Goal: Use online tool/utility: Utilize a website feature to perform a specific function

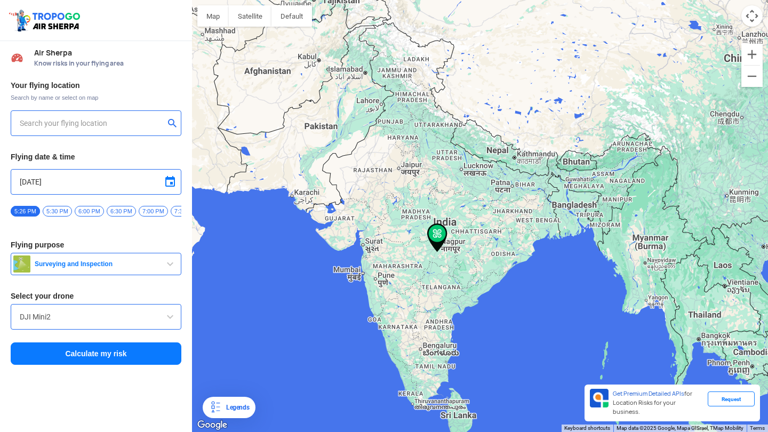
click at [99, 121] on input "text" at bounding box center [92, 123] width 144 height 13
type input "[STREET_ADDRESS]"
click at [112, 129] on input "[STREET_ADDRESS]" at bounding box center [92, 123] width 144 height 13
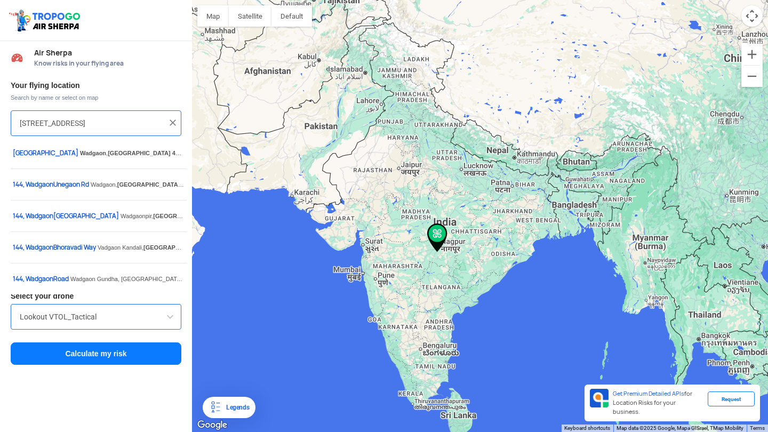
click at [101, 124] on input "[STREET_ADDRESS]" at bounding box center [92, 123] width 144 height 13
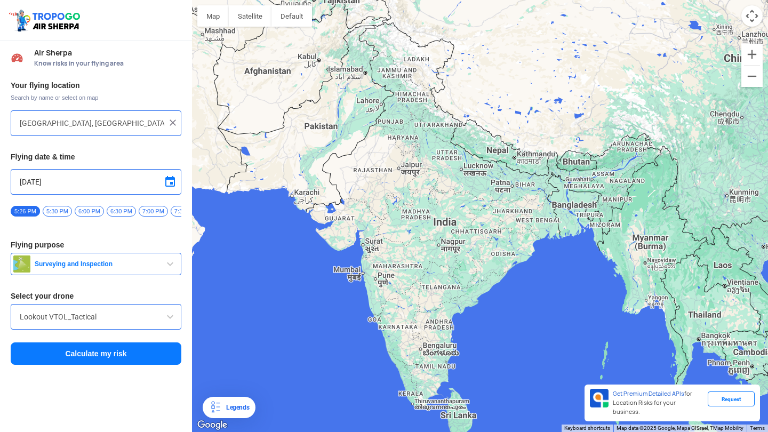
type input "[PERSON_NAME][GEOGRAPHIC_DATA], [GEOGRAPHIC_DATA]"
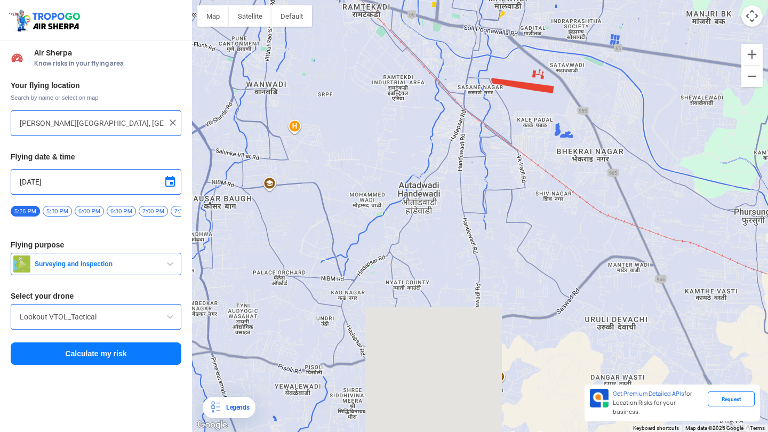
drag, startPoint x: 0, startPoint y: 0, endPoint x: 359, endPoint y: 55, distance: 363.6
click at [359, 55] on div at bounding box center [480, 216] width 576 height 432
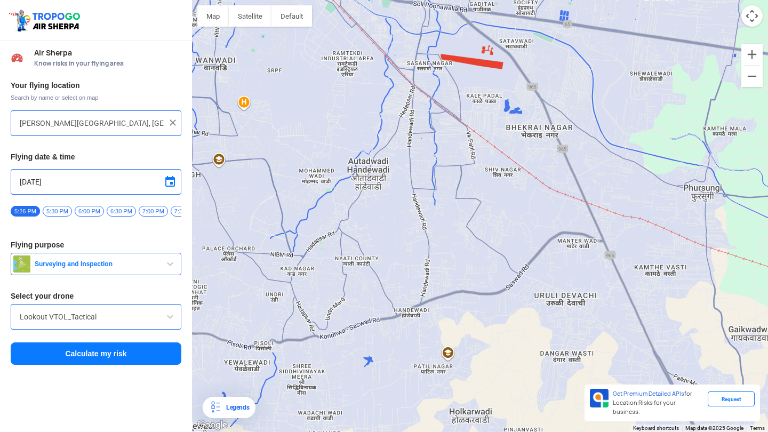
drag, startPoint x: 359, startPoint y: 55, endPoint x: 409, endPoint y: 166, distance: 121.5
click at [409, 166] on div at bounding box center [480, 216] width 576 height 432
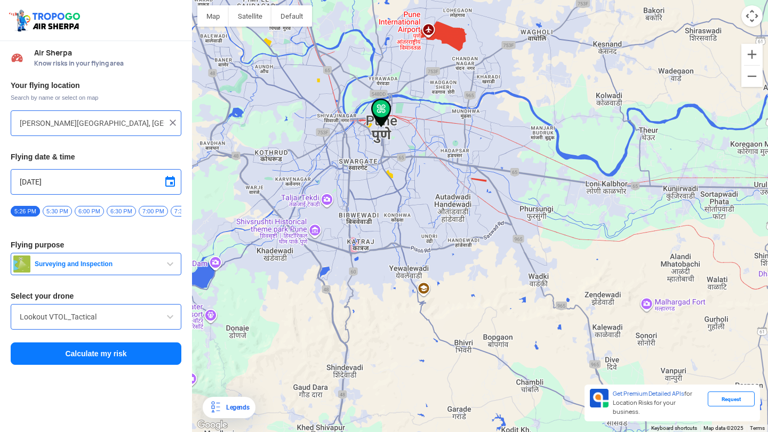
drag, startPoint x: 409, startPoint y: 166, endPoint x: 371, endPoint y: 298, distance: 136.7
click at [371, 298] on div at bounding box center [480, 216] width 576 height 432
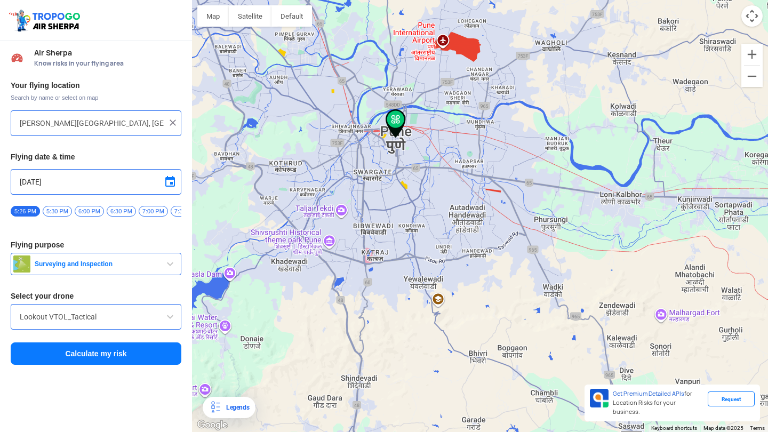
click at [114, 364] on button "Calculate my risk" at bounding box center [96, 353] width 171 height 22
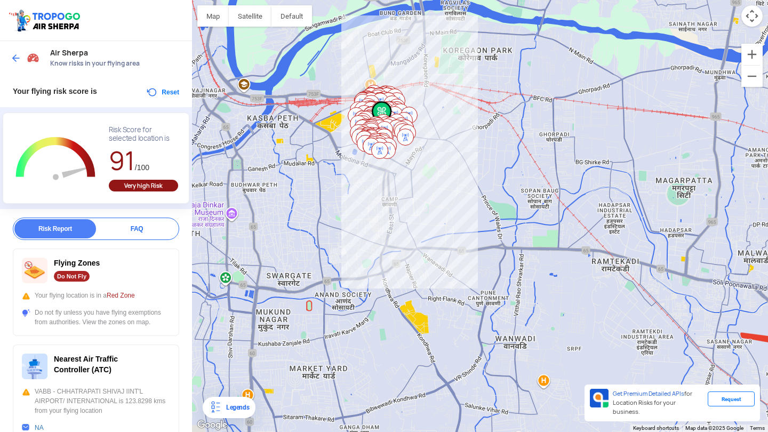
drag, startPoint x: 371, startPoint y: 298, endPoint x: 452, endPoint y: 141, distance: 176.5
click at [452, 141] on div at bounding box center [480, 216] width 576 height 432
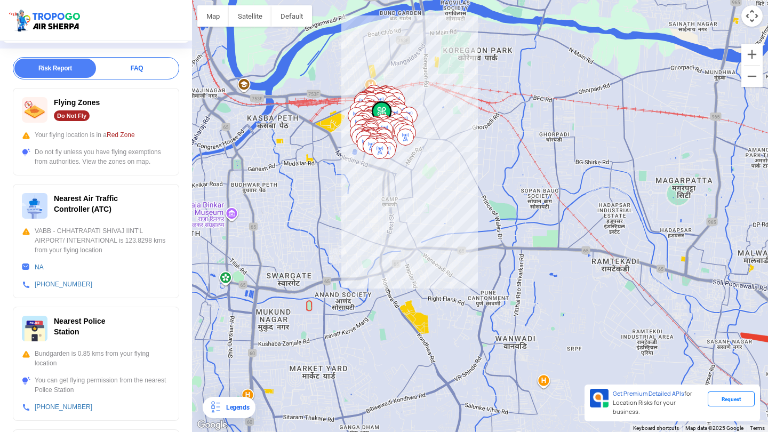
scroll to position [161, 0]
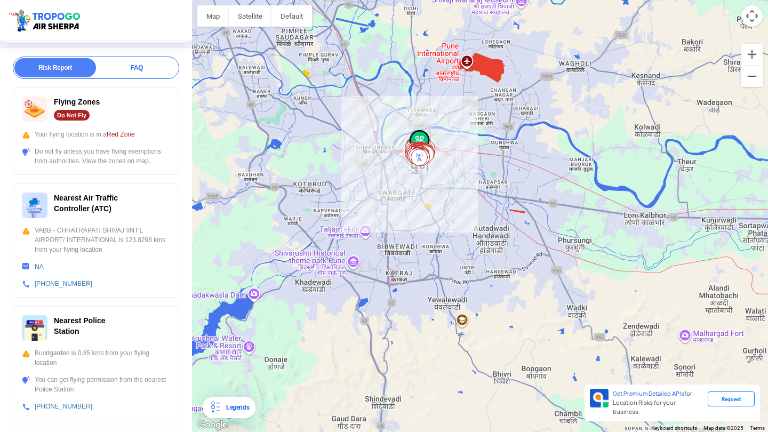
drag, startPoint x: 122, startPoint y: 338, endPoint x: 459, endPoint y: 158, distance: 381.6
click at [459, 158] on div at bounding box center [480, 216] width 576 height 432
click at [504, 272] on div at bounding box center [480, 216] width 576 height 432
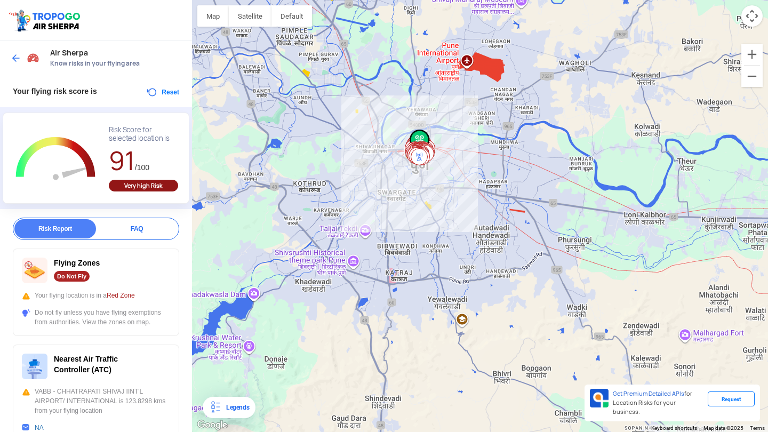
scroll to position [0, 0]
click at [17, 58] on img at bounding box center [16, 58] width 11 height 11
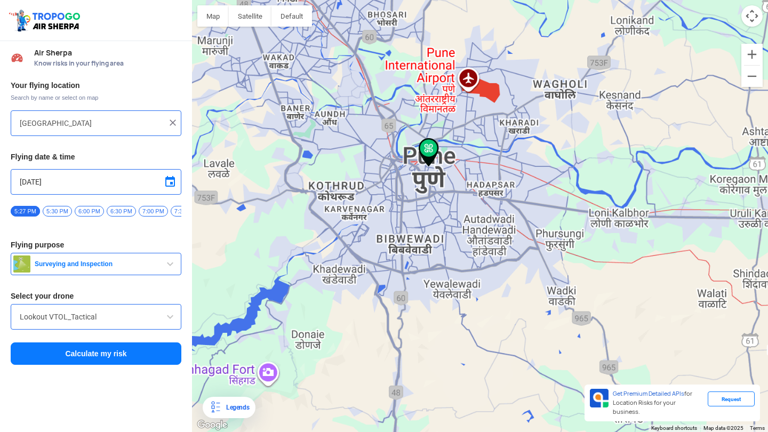
type input "[PERSON_NAME][GEOGRAPHIC_DATA], [GEOGRAPHIC_DATA]"
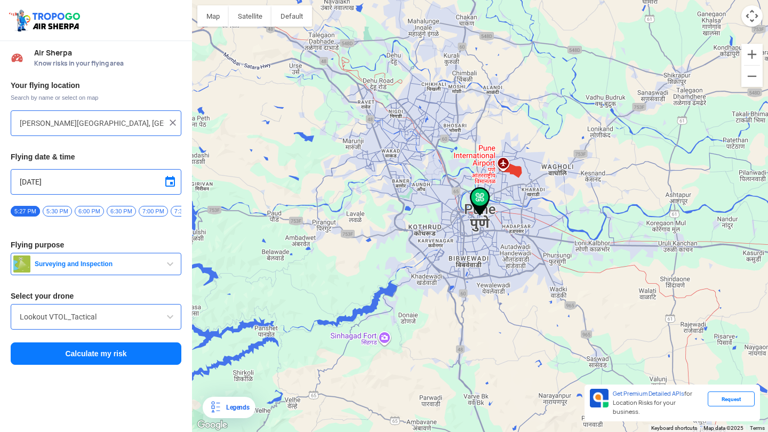
click at [171, 122] on img at bounding box center [172, 122] width 11 height 11
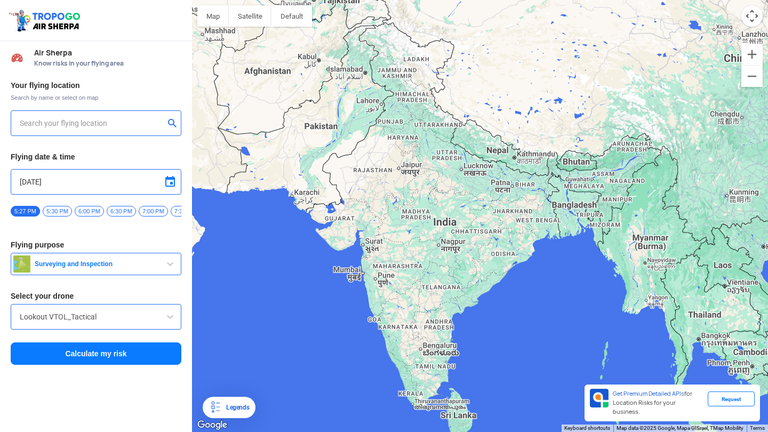
drag, startPoint x: 94, startPoint y: 105, endPoint x: 113, endPoint y: 124, distance: 27.2
click at [113, 124] on input "text" at bounding box center [92, 123] width 144 height 13
type input "3/1, opp. Pinacho restaurant n bar, [GEOGRAPHIC_DATA], [GEOGRAPHIC_DATA], [GEOG…"
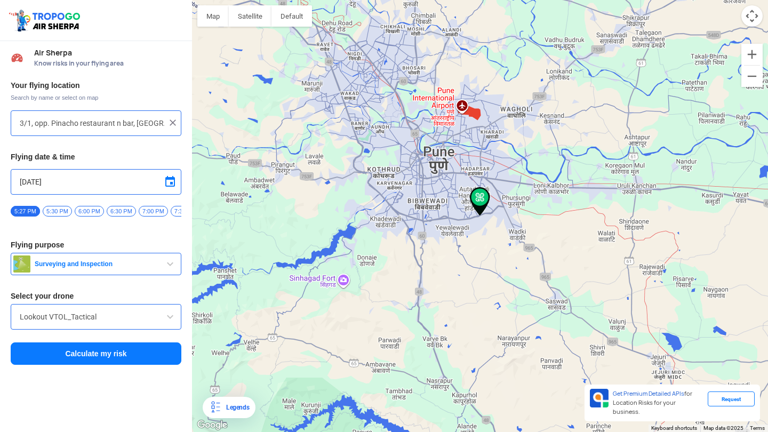
click at [131, 316] on input "Lookout VTOL_Tactical" at bounding box center [96, 316] width 152 height 13
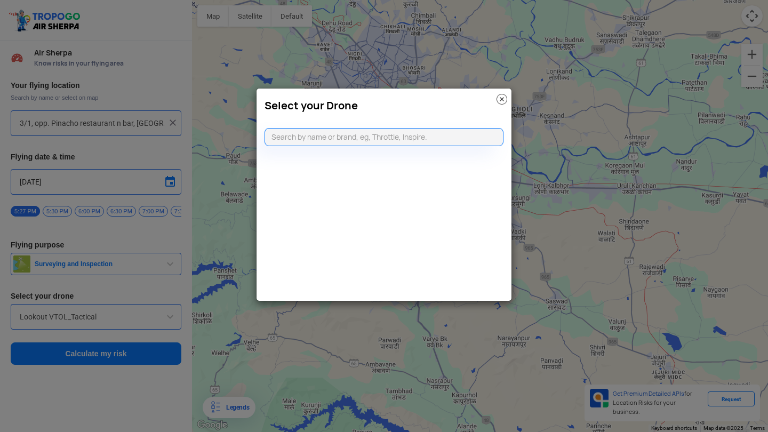
click at [142, 286] on modal-container "Select your Drone" at bounding box center [384, 216] width 768 height 432
click at [502, 98] on img at bounding box center [501, 99] width 11 height 11
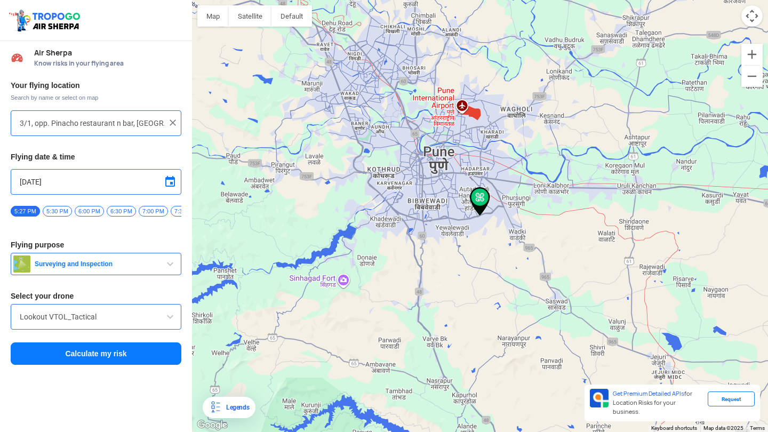
click at [68, 355] on button "Calculate my risk" at bounding box center [96, 353] width 171 height 22
